Goal: Find specific page/section: Find specific page/section

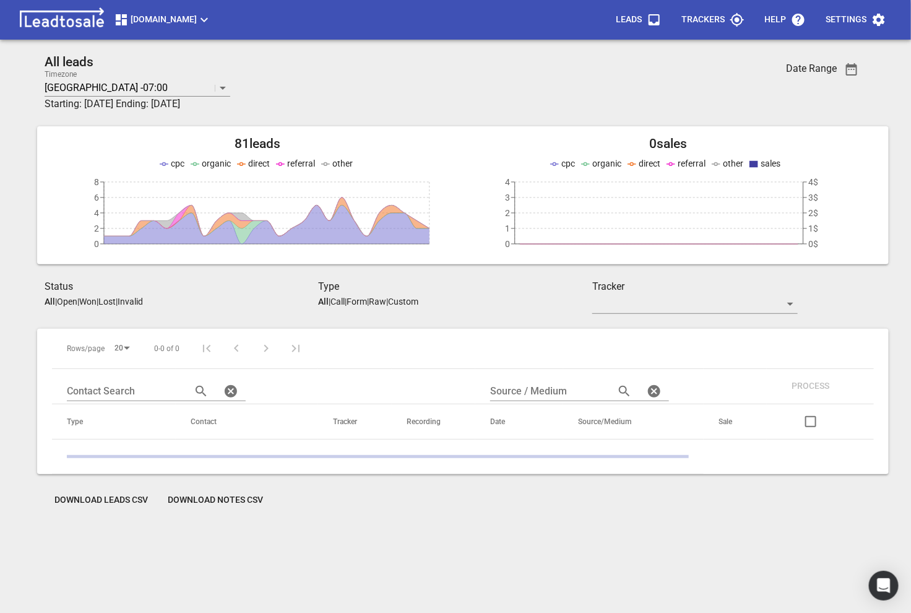
click at [136, 20] on span "[DOMAIN_NAME]" at bounding box center [163, 19] width 98 height 15
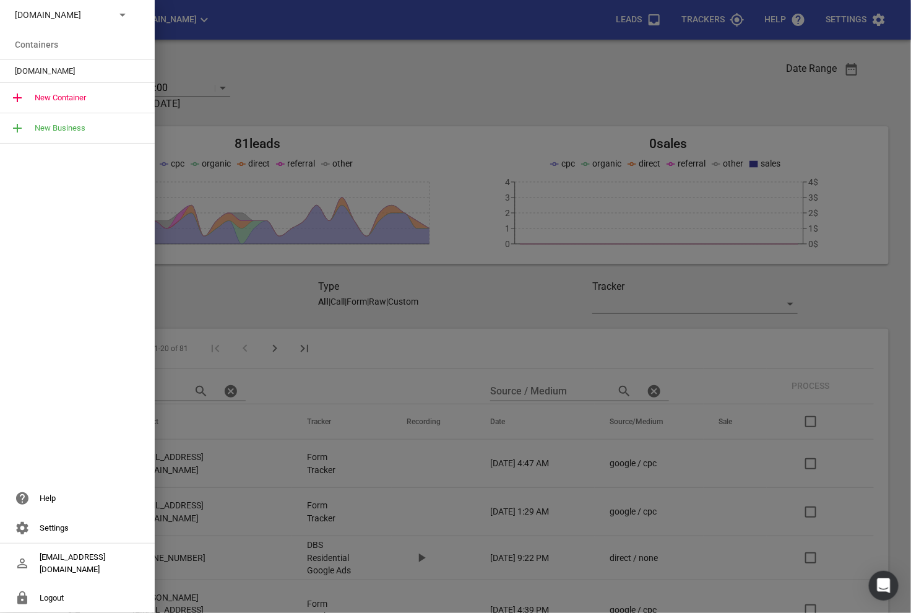
click at [95, 10] on p "[DOMAIN_NAME]" at bounding box center [60, 15] width 90 height 13
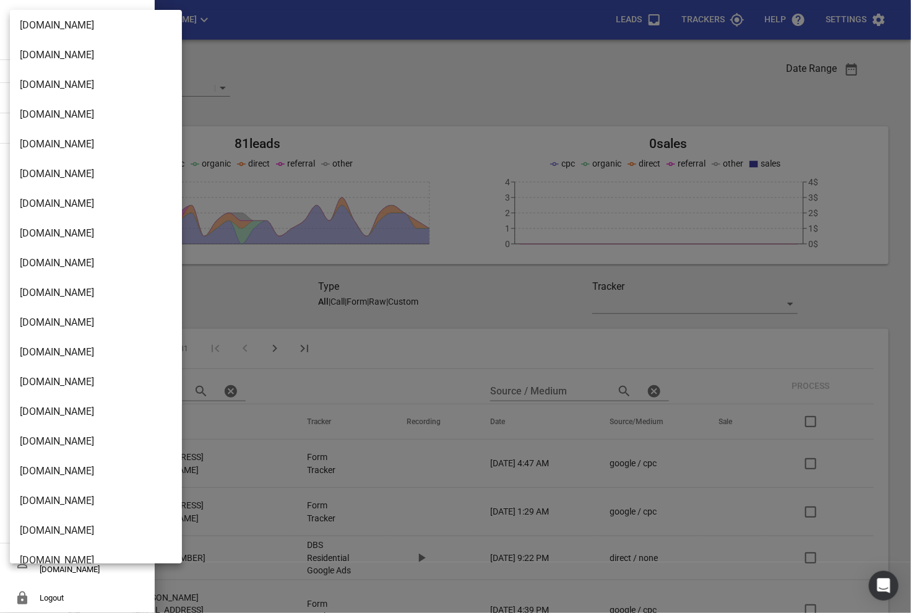
scroll to position [2010, 0]
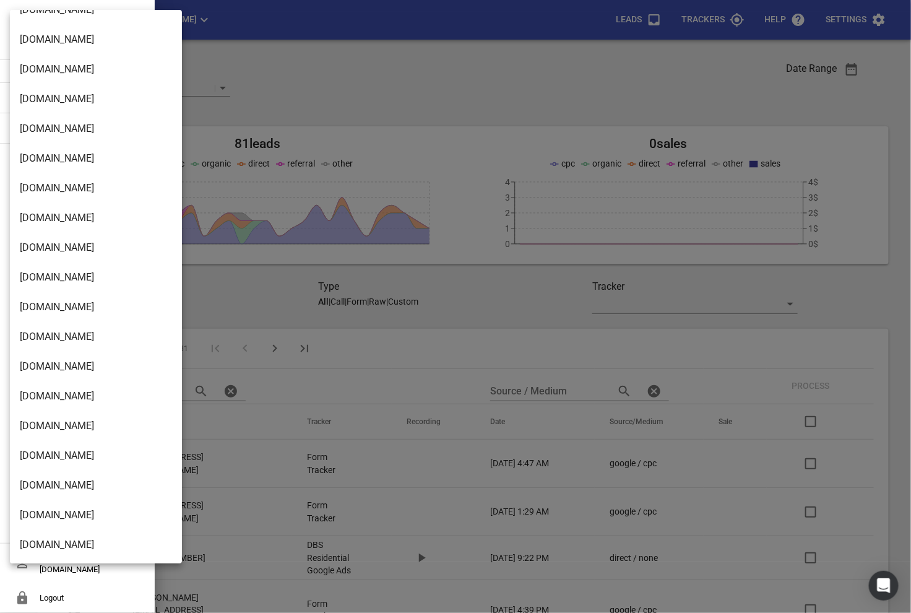
click at [53, 541] on li "[DOMAIN_NAME]" at bounding box center [96, 545] width 172 height 30
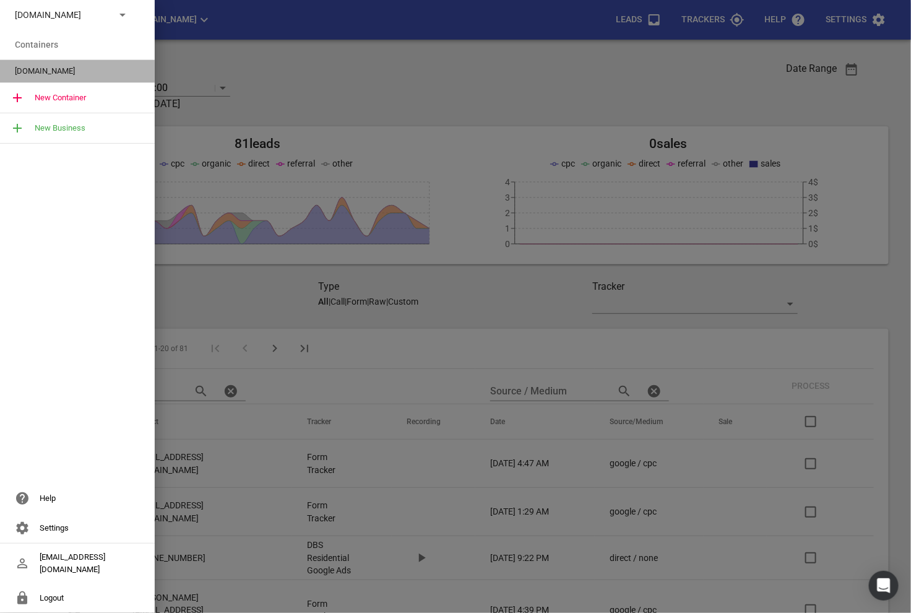
click at [88, 69] on span "[DOMAIN_NAME]" at bounding box center [72, 71] width 115 height 12
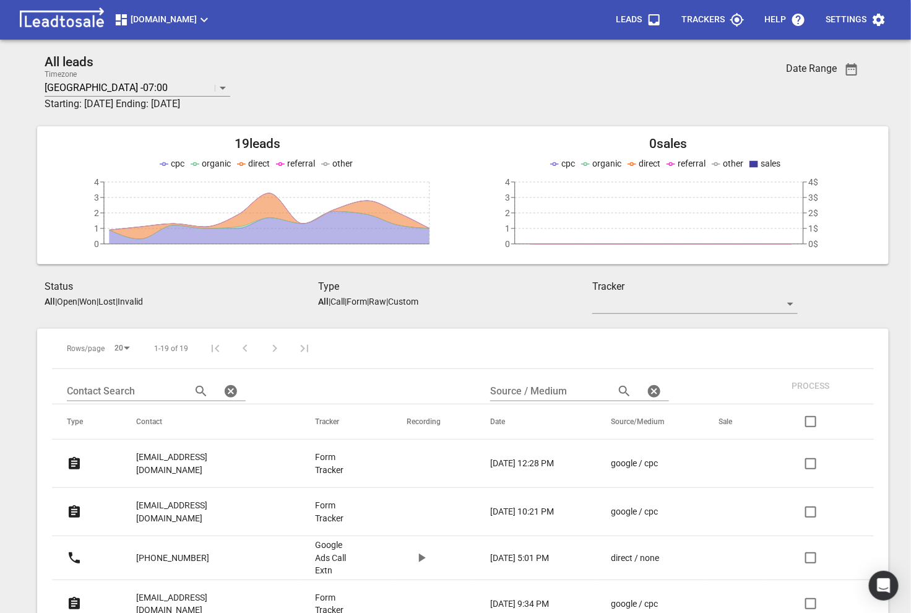
scroll to position [38, 0]
